Goal: Information Seeking & Learning: Learn about a topic

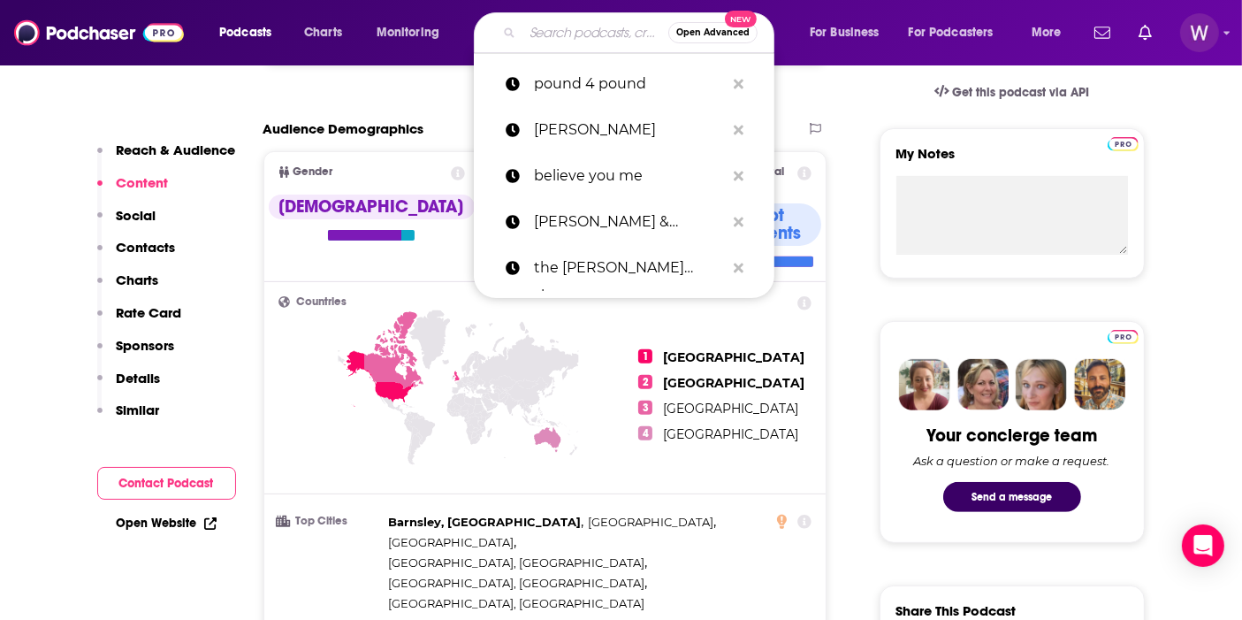
type input "[PERSON_NAME] Fast Break"
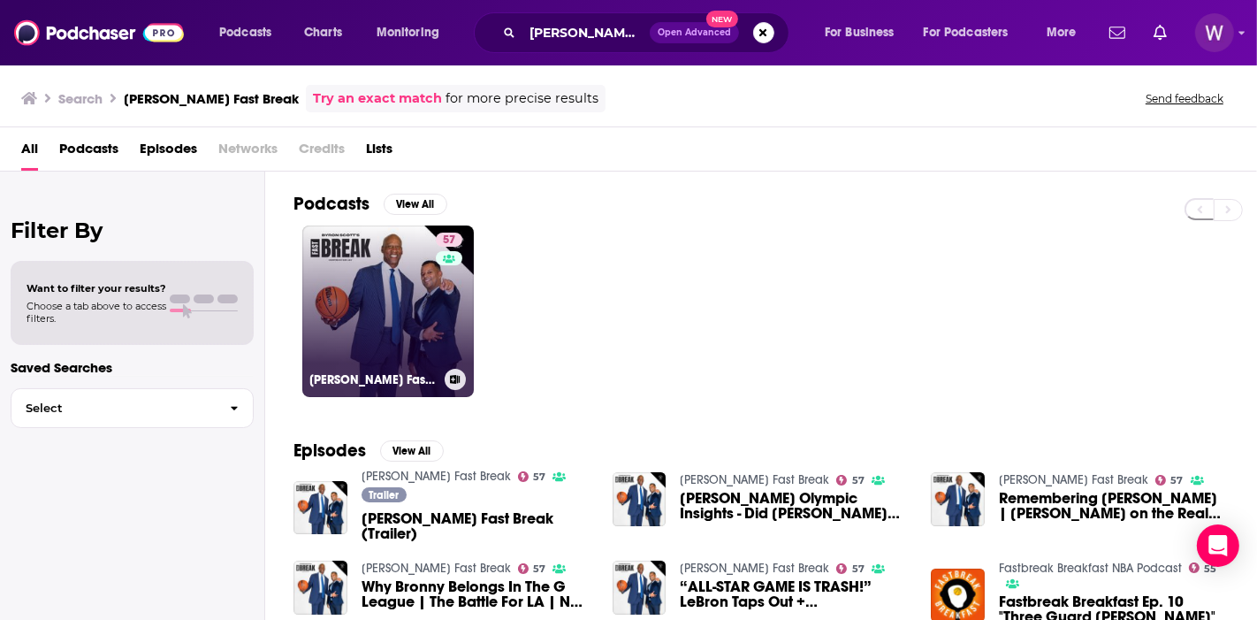
click at [355, 338] on link "57 [PERSON_NAME] Fast Break" at bounding box center [388, 311] width 172 height 172
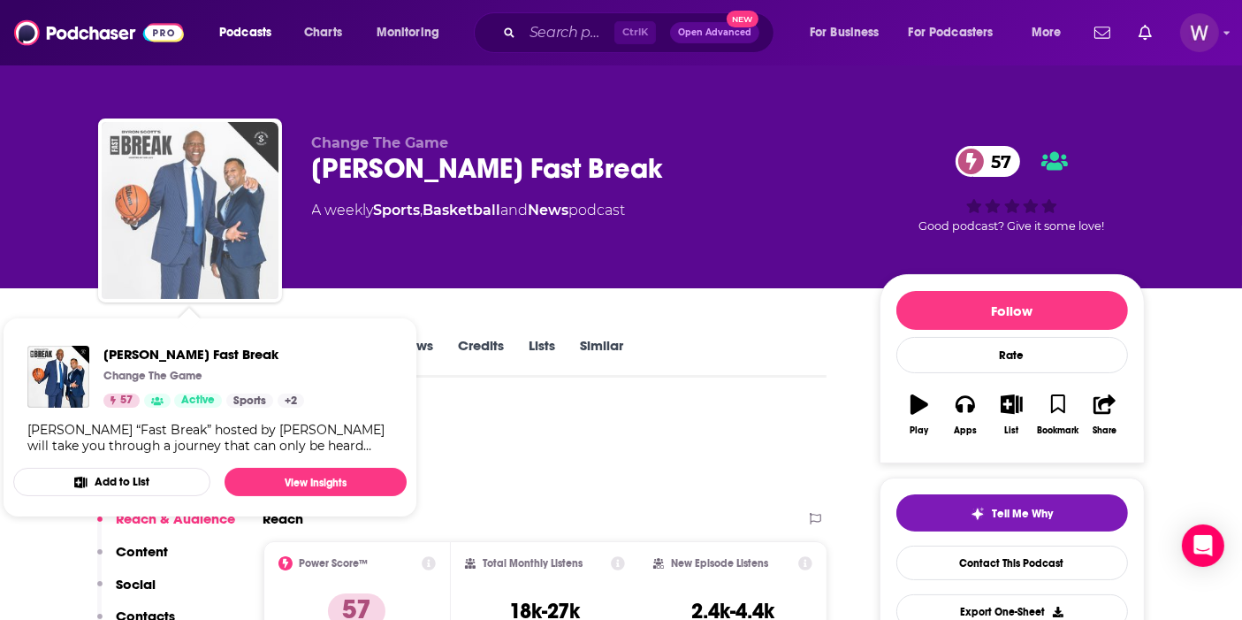
click at [257, 175] on img "Byron Scott's Fast Break" at bounding box center [190, 210] width 177 height 177
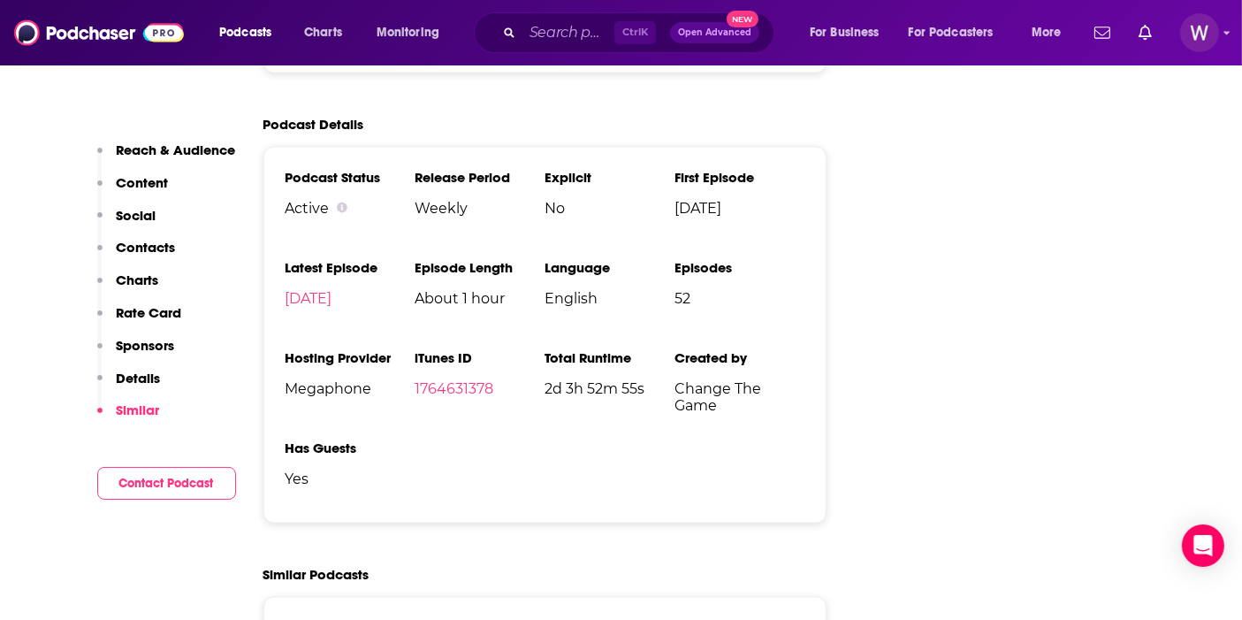
scroll to position [2751, 0]
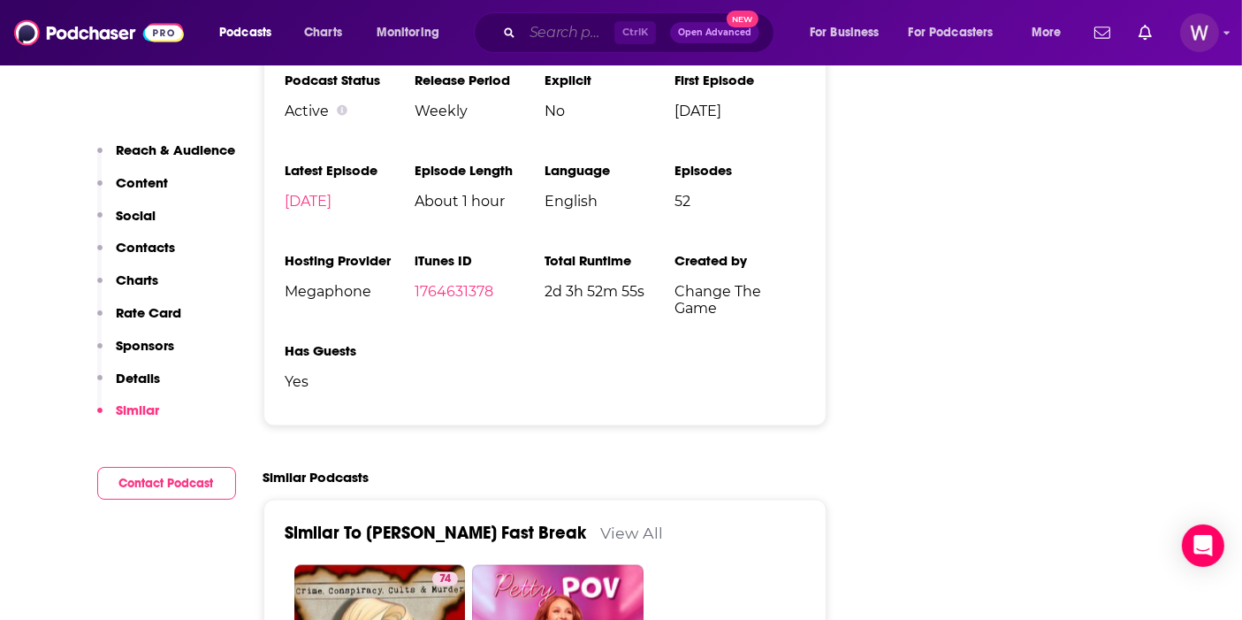
click at [572, 25] on input "Search podcasts, credits, & more..." at bounding box center [569, 33] width 92 height 28
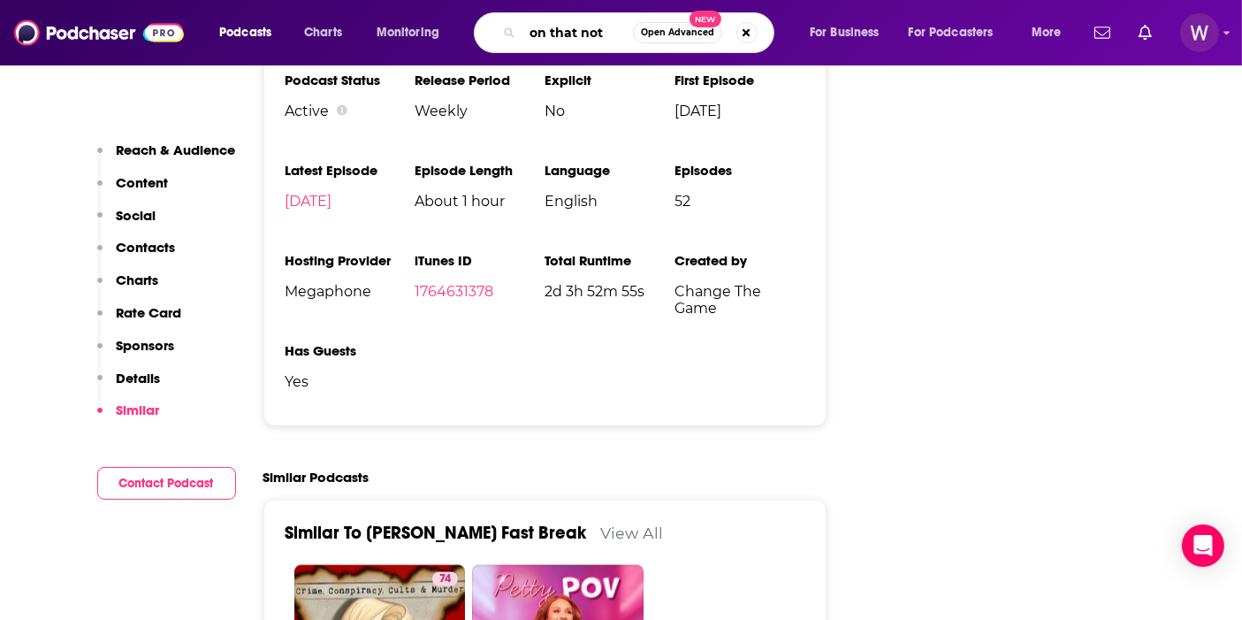
type input "on that note"
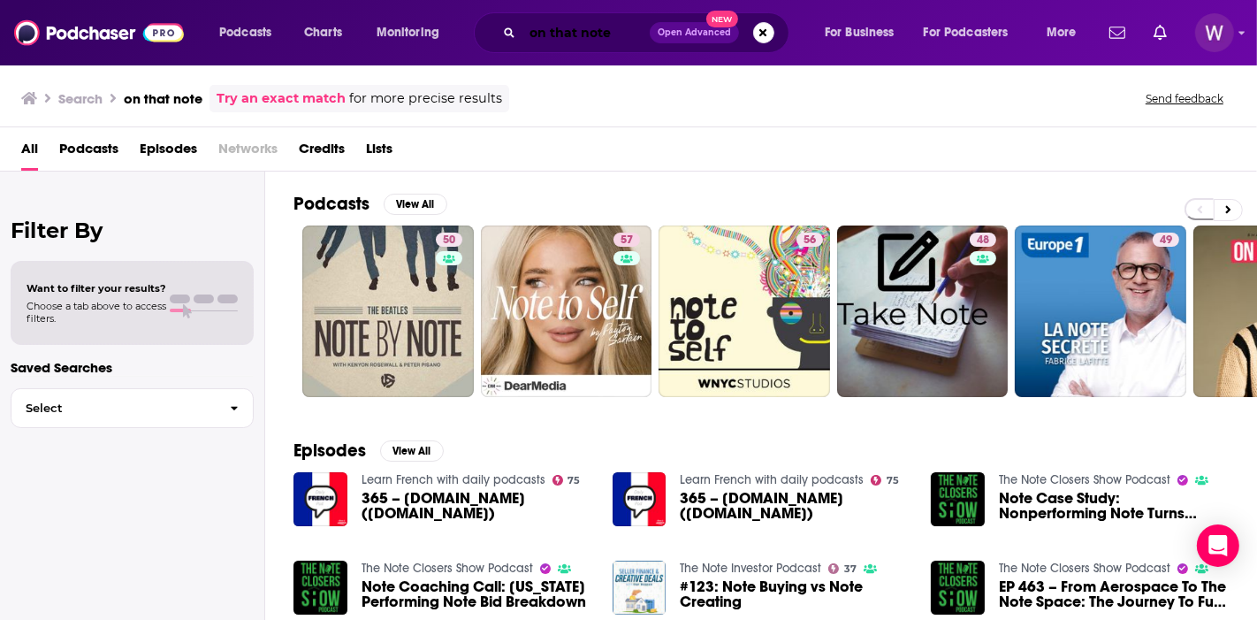
click at [621, 34] on input "on that note" at bounding box center [586, 33] width 127 height 28
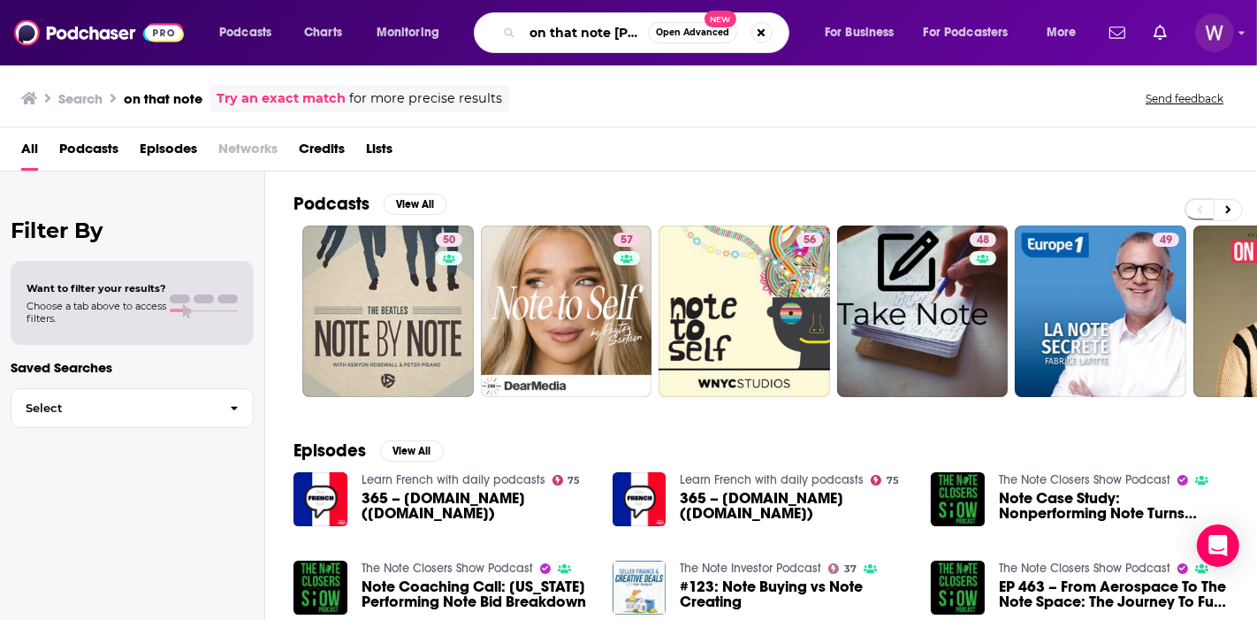
scroll to position [0, 15]
type input "on that note [PERSON_NAME]"
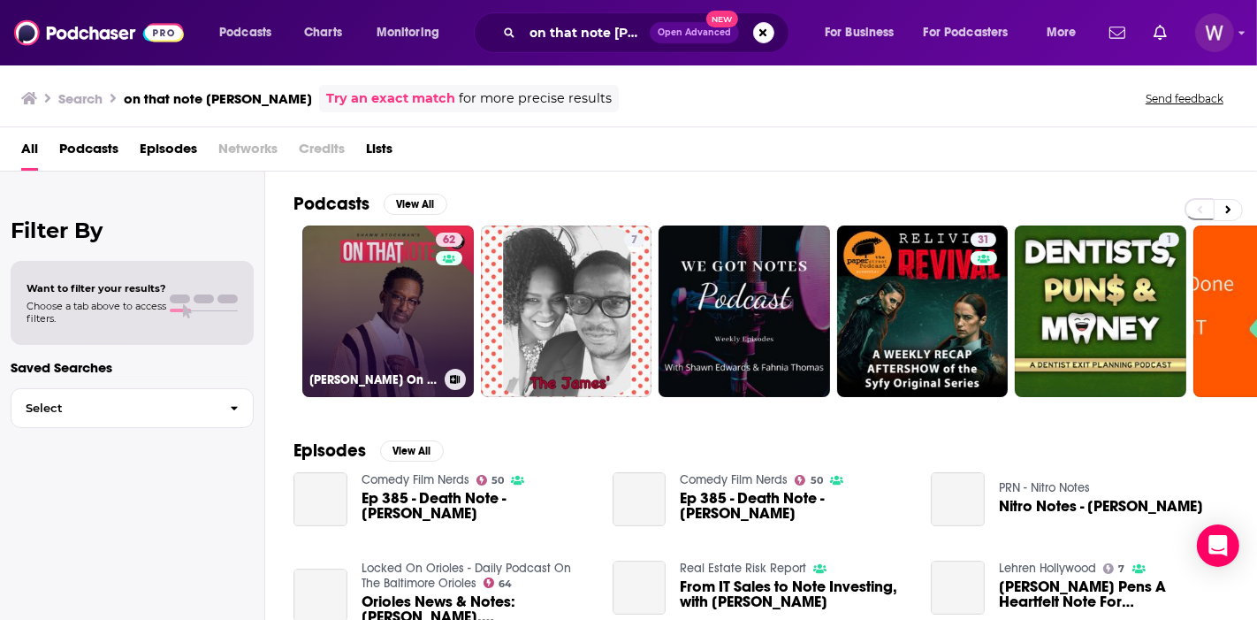
click at [419, 321] on link "62 [PERSON_NAME] On That Note" at bounding box center [388, 311] width 172 height 172
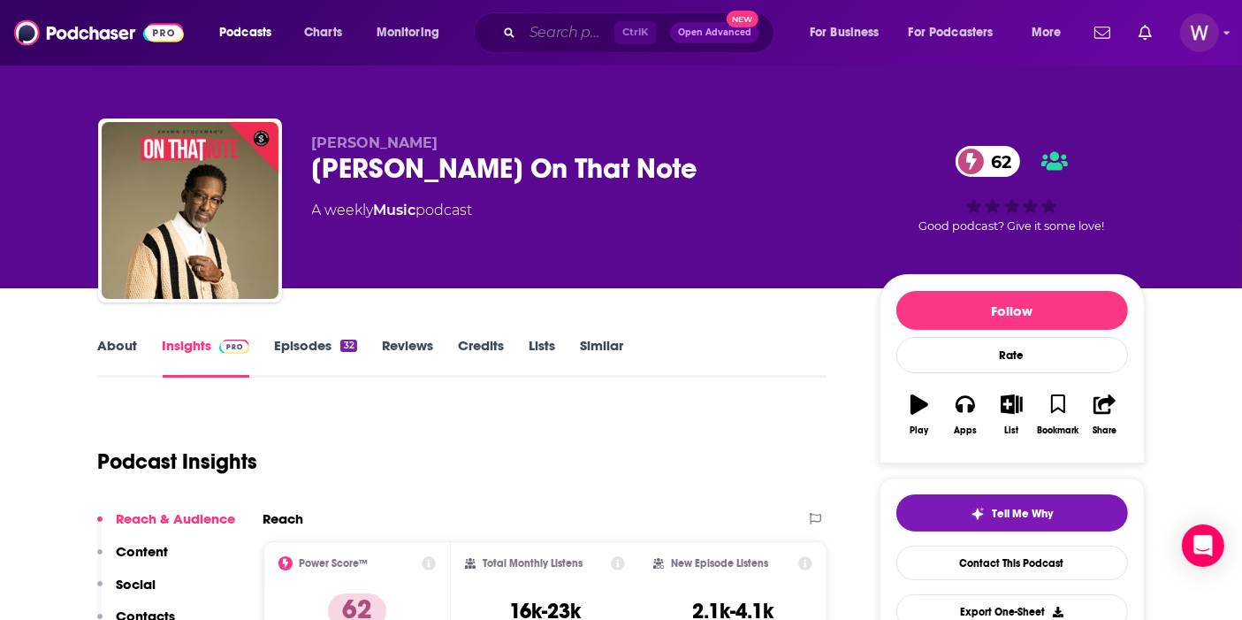
click at [561, 34] on input "Search podcasts, credits, & more..." at bounding box center [569, 33] width 92 height 28
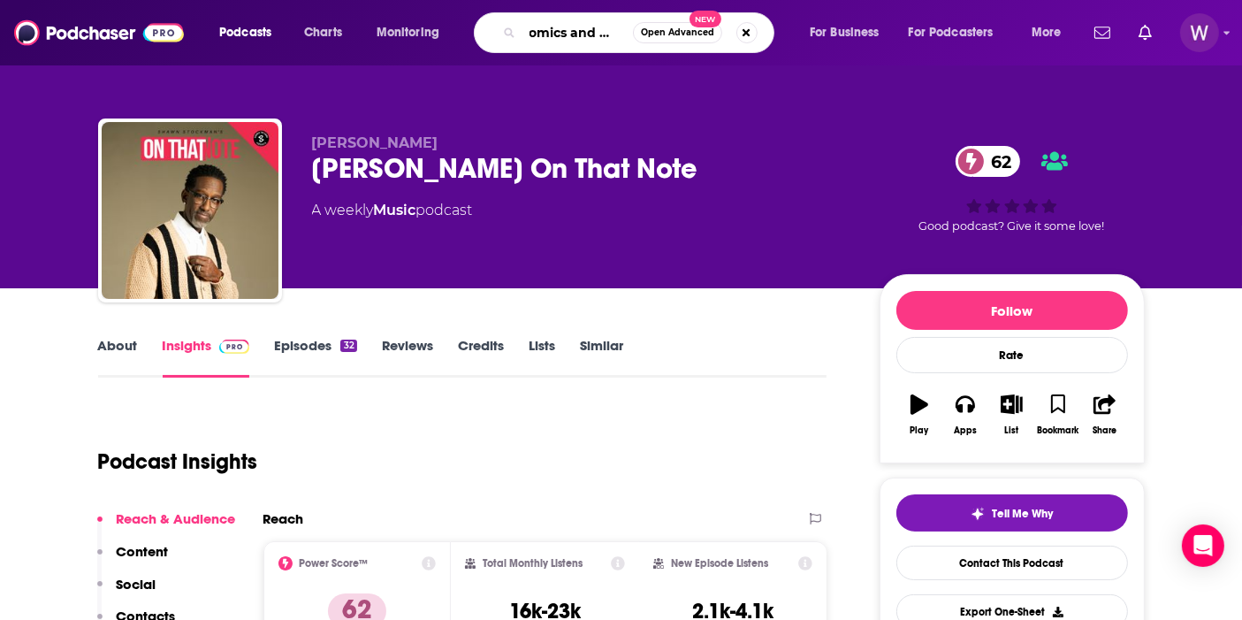
type input "comics and kicks"
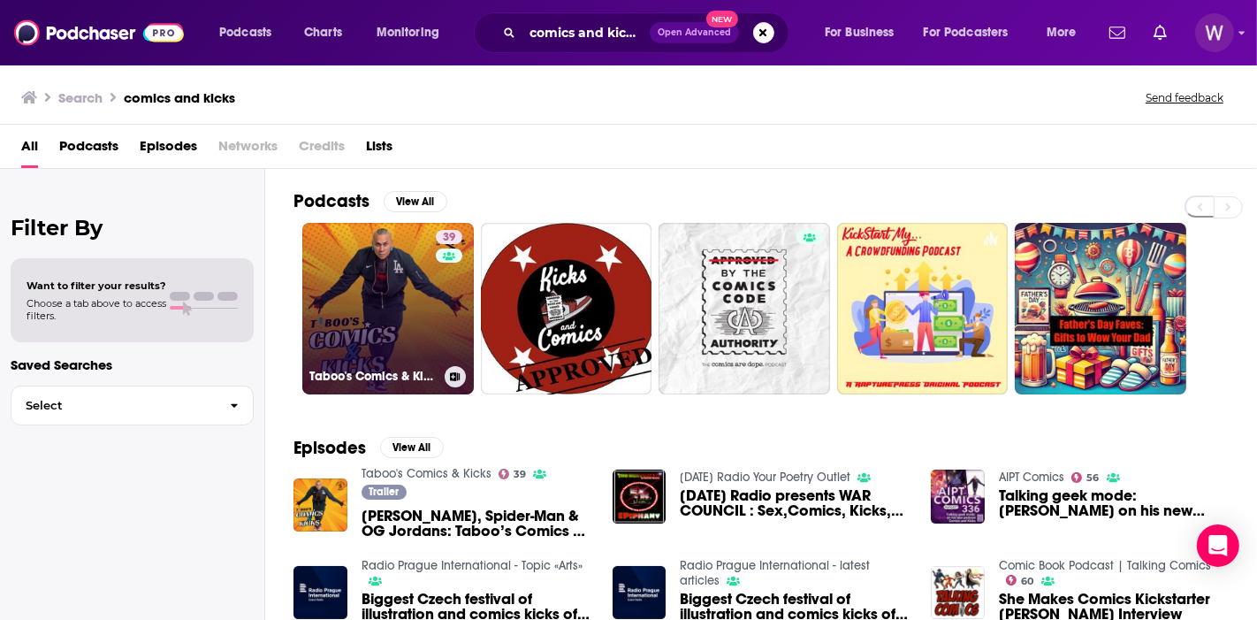
click at [411, 329] on link "39 Taboo's Comics & Kicks" at bounding box center [388, 309] width 172 height 172
